Goal: Find specific page/section: Find specific page/section

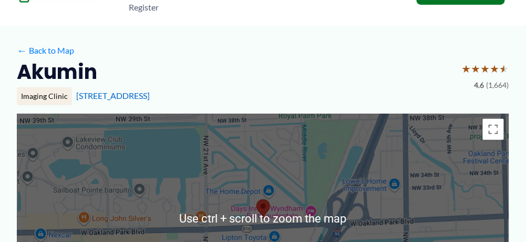
scroll to position [53, 0]
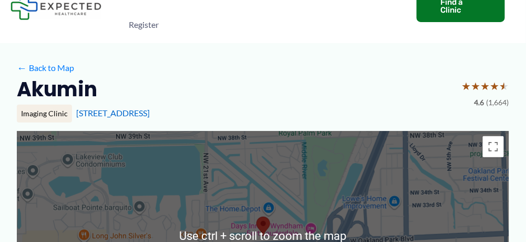
click at [276, 133] on div at bounding box center [263, 236] width 493 height 210
click at [276, 149] on div at bounding box center [263, 236] width 493 height 210
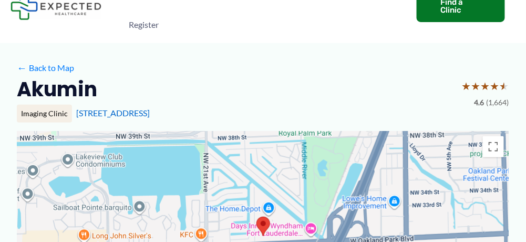
click at [280, 183] on div at bounding box center [263, 236] width 493 height 210
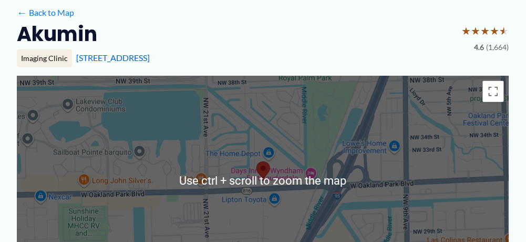
scroll to position [105, 0]
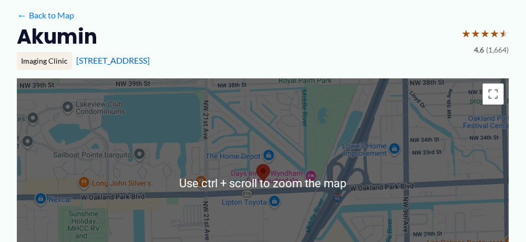
click at [289, 155] on div at bounding box center [263, 183] width 493 height 210
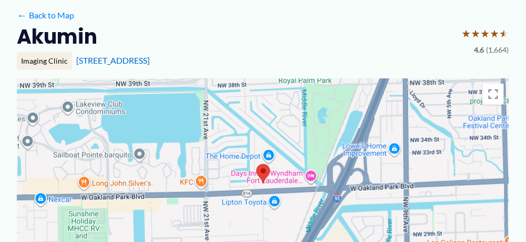
click at [279, 123] on div at bounding box center [263, 183] width 493 height 210
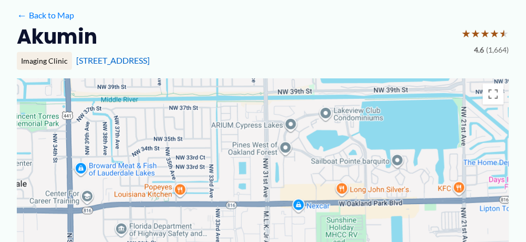
drag, startPoint x: 178, startPoint y: 135, endPoint x: 437, endPoint y: 141, distance: 258.8
click at [437, 141] on div at bounding box center [263, 183] width 493 height 210
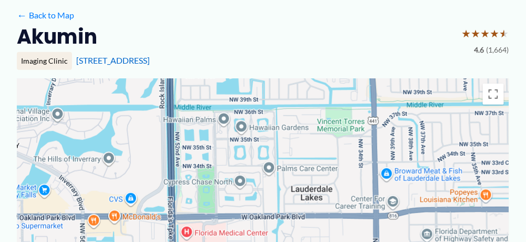
drag, startPoint x: 183, startPoint y: 140, endPoint x: 483, endPoint y: 145, distance: 300.3
click at [483, 145] on div at bounding box center [263, 183] width 493 height 210
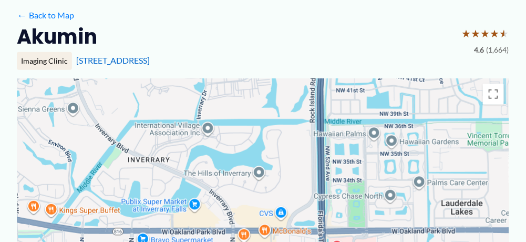
drag, startPoint x: 279, startPoint y: 155, endPoint x: 385, endPoint y: 170, distance: 106.7
click at [385, 170] on div at bounding box center [263, 183] width 493 height 210
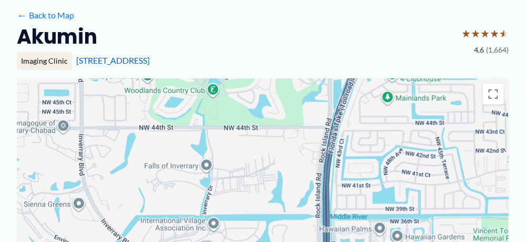
drag, startPoint x: 256, startPoint y: 169, endPoint x: 248, endPoint y: 228, distance: 60.0
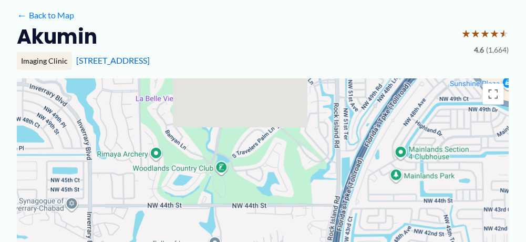
drag, startPoint x: 232, startPoint y: 156, endPoint x: 243, endPoint y: 247, distance: 91.1
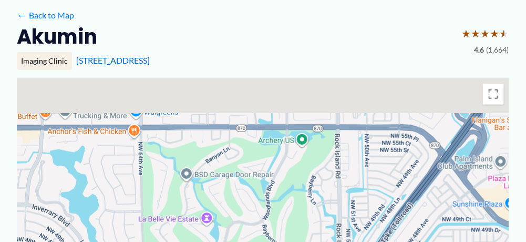
drag, startPoint x: 235, startPoint y: 135, endPoint x: 227, endPoint y: 223, distance: 88.6
click at [233, 220] on div at bounding box center [263, 183] width 493 height 210
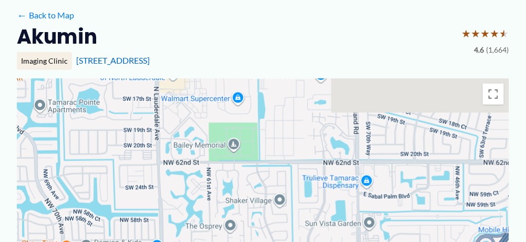
drag, startPoint x: 222, startPoint y: 168, endPoint x: 375, endPoint y: 253, distance: 175.1
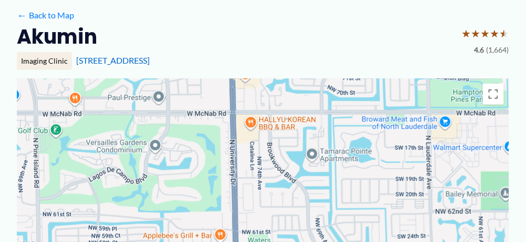
drag, startPoint x: 242, startPoint y: 130, endPoint x: 255, endPoint y: 250, distance: 120.1
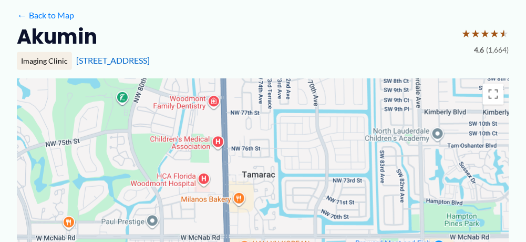
drag, startPoint x: 263, startPoint y: 135, endPoint x: 258, endPoint y: 218, distance: 83.3
click at [260, 217] on div at bounding box center [263, 183] width 493 height 210
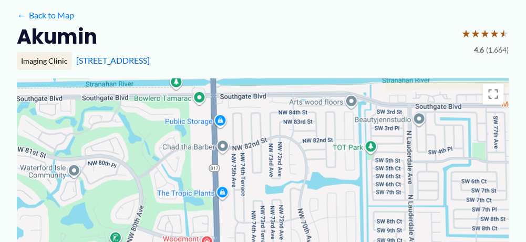
drag, startPoint x: 283, startPoint y: 145, endPoint x: 270, endPoint y: 214, distance: 70.7
click at [271, 213] on div at bounding box center [263, 183] width 493 height 210
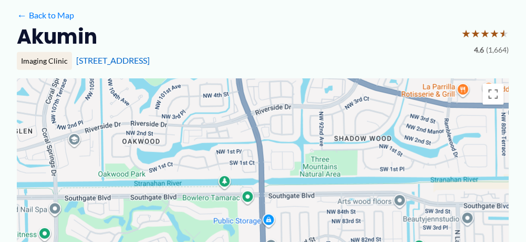
drag, startPoint x: 312, startPoint y: 157, endPoint x: 498, endPoint y: 156, distance: 186.2
click at [494, 156] on div at bounding box center [263, 183] width 493 height 210
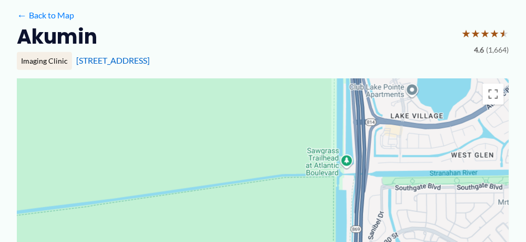
drag, startPoint x: 352, startPoint y: 202, endPoint x: 351, endPoint y: 145, distance: 57.3
click at [352, 147] on div at bounding box center [263, 183] width 493 height 210
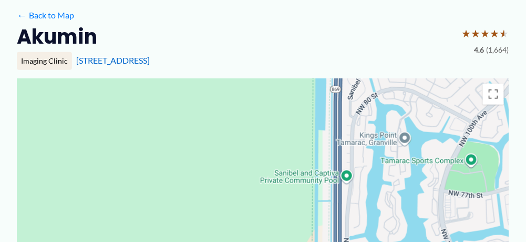
drag, startPoint x: 406, startPoint y: 201, endPoint x: 357, endPoint y: 139, distance: 79.3
click at [359, 139] on div at bounding box center [263, 183] width 493 height 210
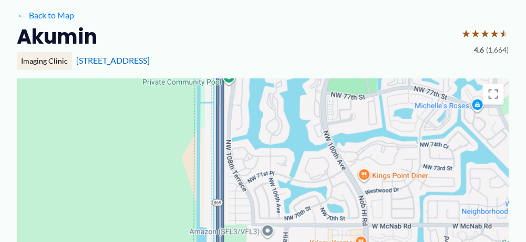
drag, startPoint x: 365, startPoint y: 182, endPoint x: 294, endPoint y: 138, distance: 83.9
click at [294, 138] on div at bounding box center [263, 183] width 493 height 210
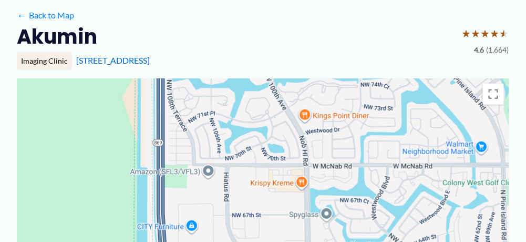
drag, startPoint x: 367, startPoint y: 185, endPoint x: 341, endPoint y: 104, distance: 84.8
click at [341, 119] on div at bounding box center [263, 183] width 493 height 210
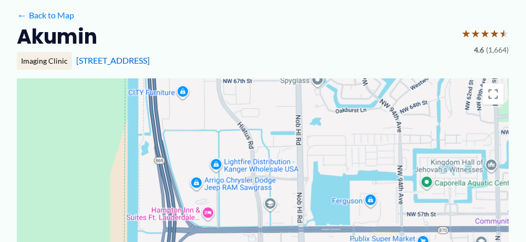
drag, startPoint x: 357, startPoint y: 197, endPoint x: 381, endPoint y: 86, distance: 112.9
click at [381, 99] on div at bounding box center [263, 183] width 493 height 210
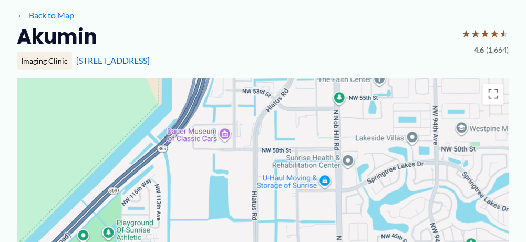
drag, startPoint x: 352, startPoint y: 167, endPoint x: 358, endPoint y: 100, distance: 67.0
click at [357, 113] on div at bounding box center [263, 183] width 493 height 210
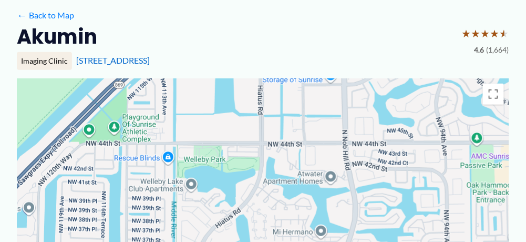
drag, startPoint x: 338, startPoint y: 168, endPoint x: 337, endPoint y: 115, distance: 53.1
click at [337, 115] on div at bounding box center [263, 183] width 493 height 210
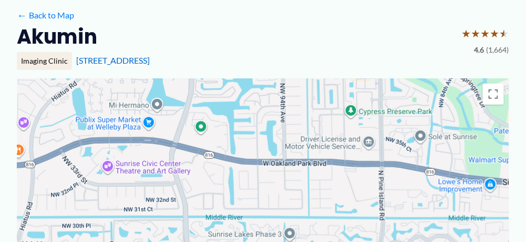
drag, startPoint x: 328, startPoint y: 159, endPoint x: 217, endPoint y: 138, distance: 112.9
click at [166, 130] on div at bounding box center [263, 183] width 493 height 210
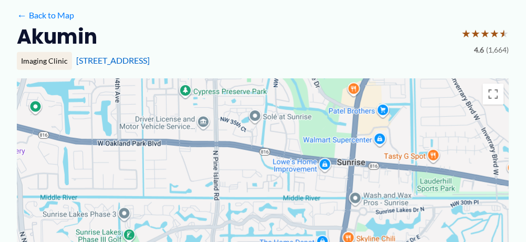
drag, startPoint x: 355, startPoint y: 157, endPoint x: 191, endPoint y: 135, distance: 166.1
click at [191, 135] on div at bounding box center [263, 183] width 493 height 210
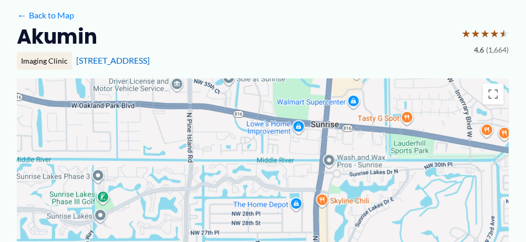
drag, startPoint x: 317, startPoint y: 154, endPoint x: 298, endPoint y: 90, distance: 66.4
click at [296, 96] on div at bounding box center [263, 183] width 493 height 210
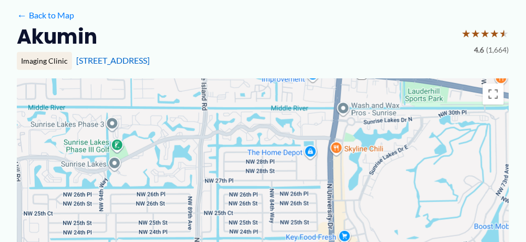
drag, startPoint x: 317, startPoint y: 200, endPoint x: 304, endPoint y: 120, distance: 80.9
click at [307, 125] on div at bounding box center [263, 183] width 493 height 210
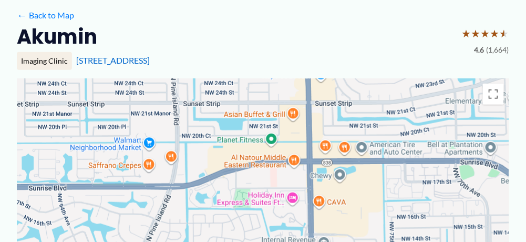
drag, startPoint x: 295, startPoint y: 118, endPoint x: 293, endPoint y: 189, distance: 71.5
click at [293, 188] on div at bounding box center [263, 183] width 493 height 210
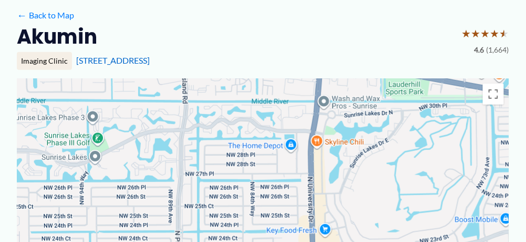
drag, startPoint x: 302, startPoint y: 110, endPoint x: 309, endPoint y: 183, distance: 73.4
click at [309, 182] on div at bounding box center [263, 183] width 493 height 210
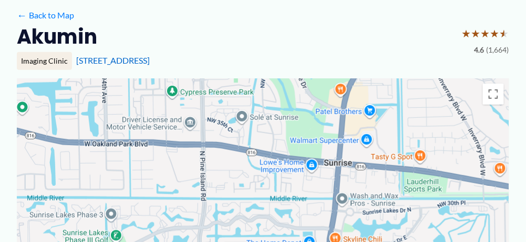
drag, startPoint x: 318, startPoint y: 141, endPoint x: 335, endPoint y: 187, distance: 49.4
click at [335, 187] on div at bounding box center [263, 183] width 493 height 210
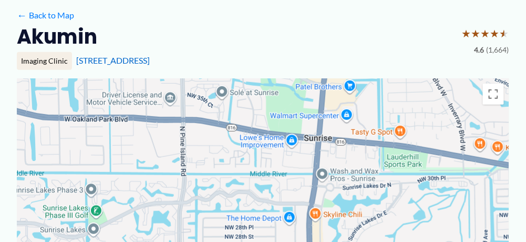
drag, startPoint x: 374, startPoint y: 181, endPoint x: 354, endPoint y: 163, distance: 26.8
click at [354, 163] on div at bounding box center [263, 183] width 493 height 210
click at [129, 58] on link "[STREET_ADDRESS]" at bounding box center [113, 60] width 74 height 10
